Goal: Task Accomplishment & Management: Manage account settings

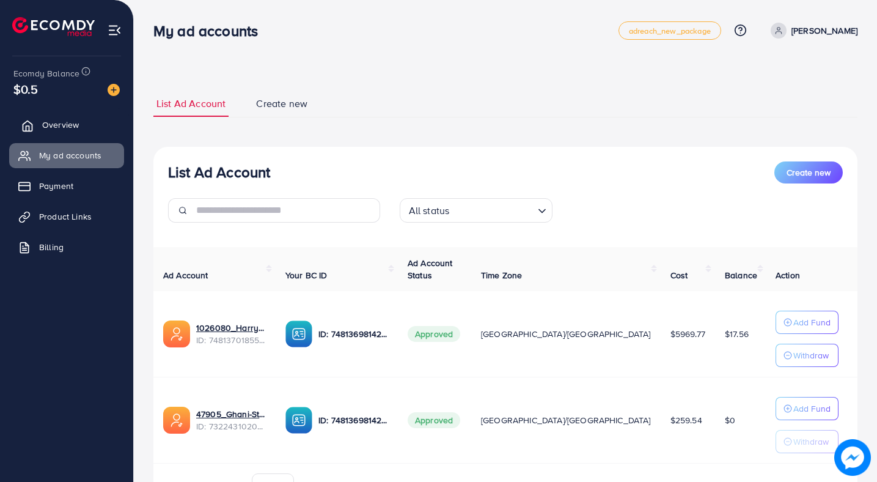
click at [70, 120] on span "Overview" at bounding box center [60, 125] width 37 height 12
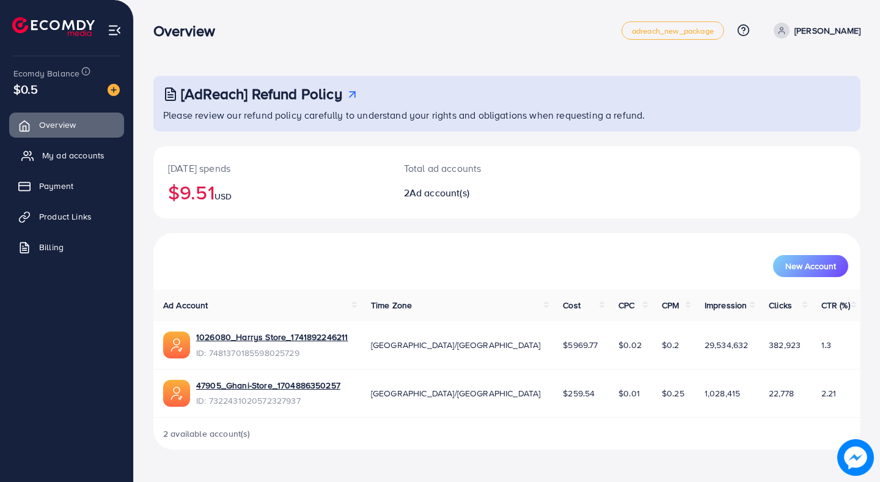
click at [81, 152] on span "My ad accounts" at bounding box center [73, 155] width 62 height 12
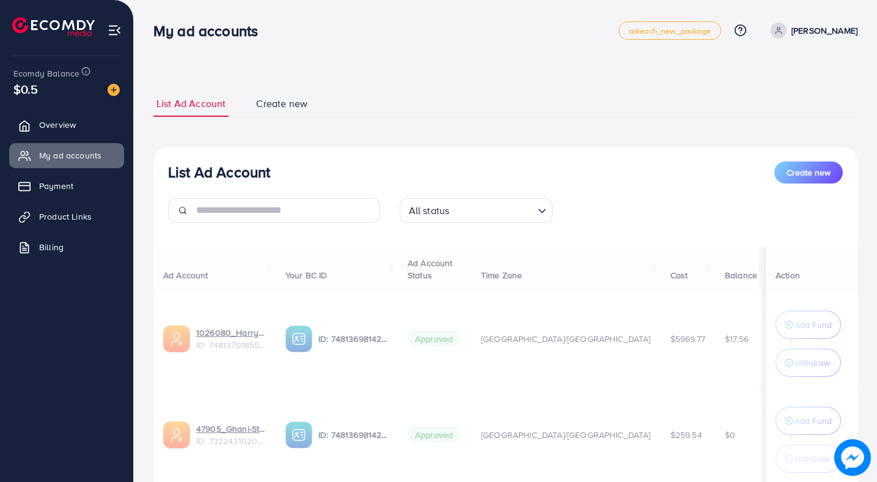
click at [808, 31] on p "[PERSON_NAME]" at bounding box center [825, 30] width 66 height 15
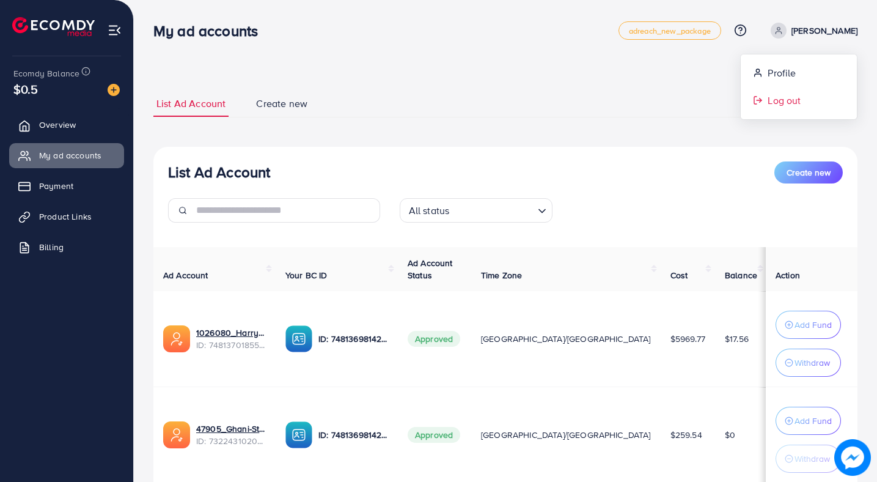
click at [787, 102] on span "Log out" at bounding box center [784, 100] width 33 height 15
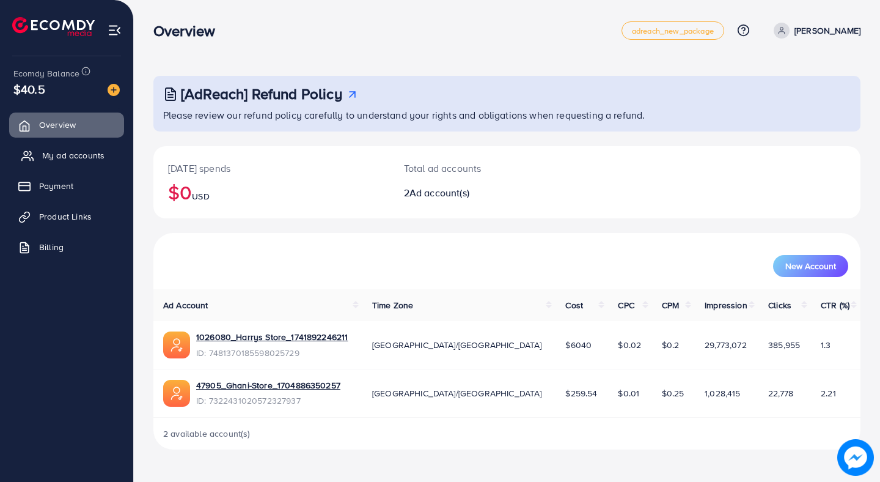
click at [99, 152] on span "My ad accounts" at bounding box center [73, 155] width 62 height 12
